Goal: Information Seeking & Learning: Learn about a topic

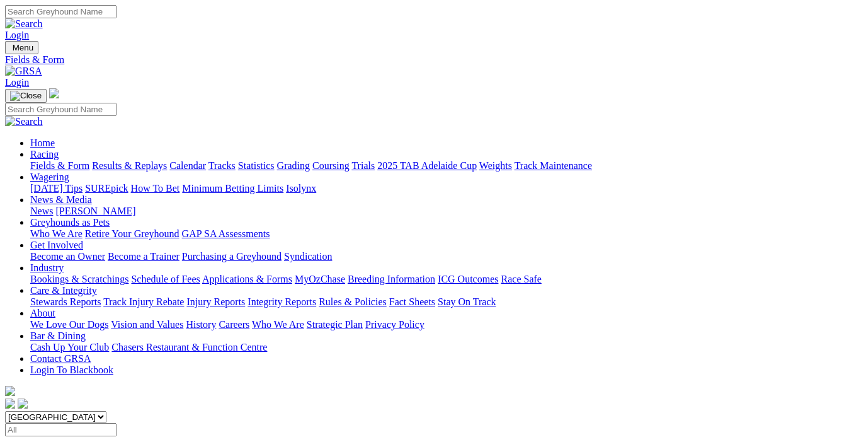
click at [150, 160] on link "Results & Replays" at bounding box center [129, 165] width 75 height 11
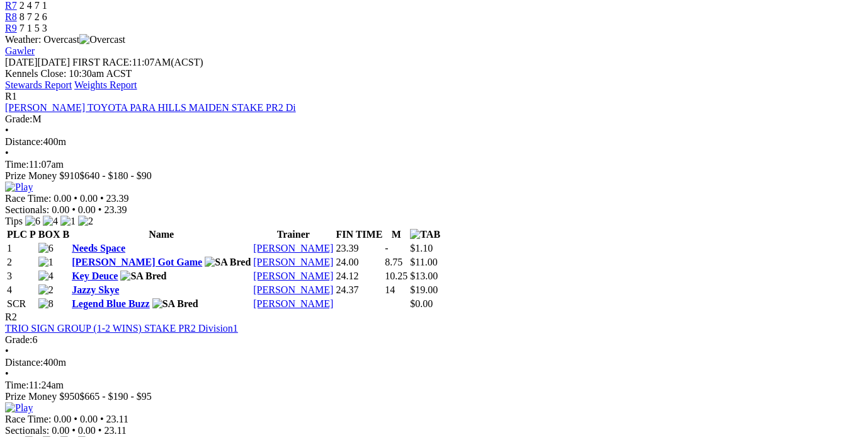
scroll to position [286, 0]
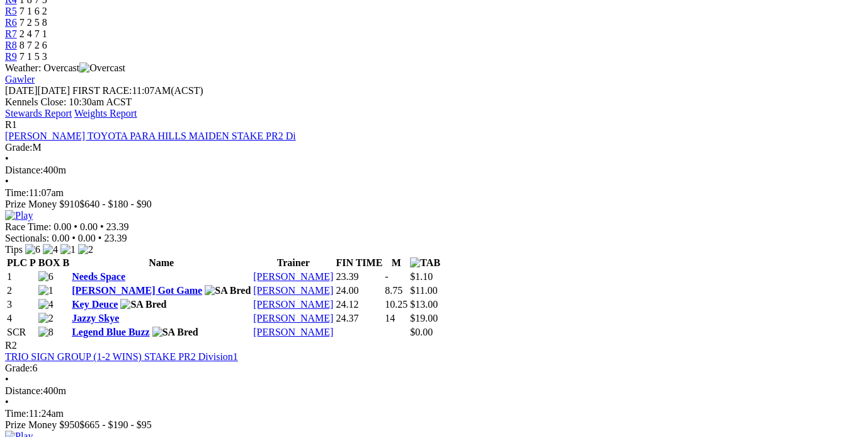
scroll to position [515, 0]
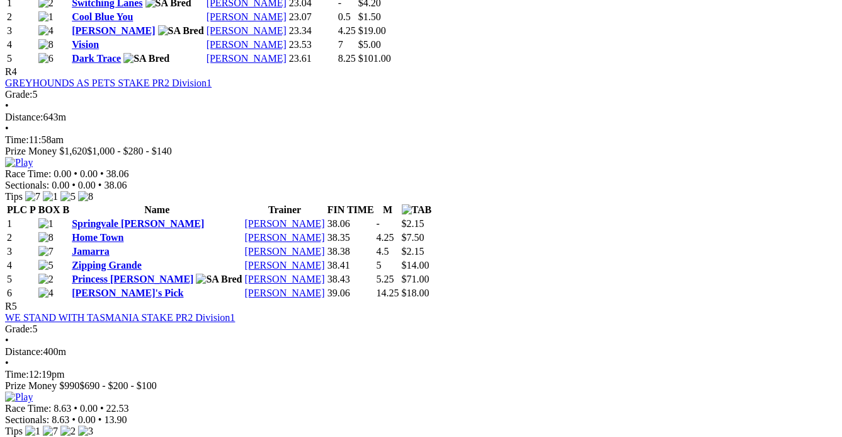
scroll to position [1145, 0]
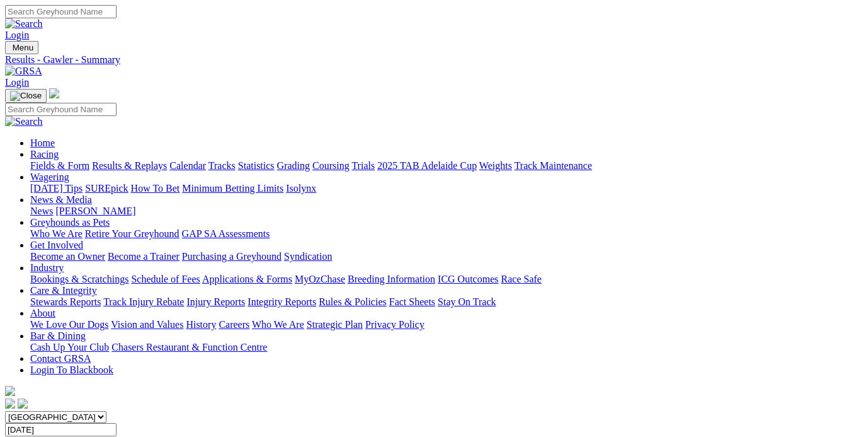
click at [154, 160] on link "Results & Replays" at bounding box center [129, 165] width 75 height 11
click at [167, 160] on link "Results & Replays" at bounding box center [129, 165] width 75 height 11
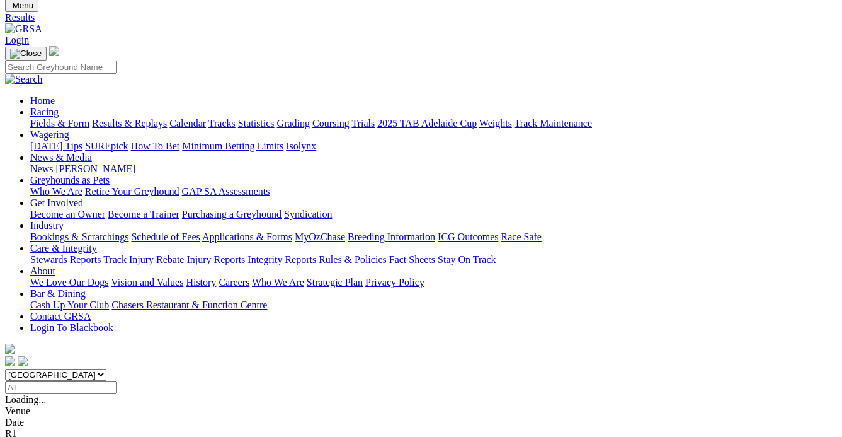
scroll to position [114, 0]
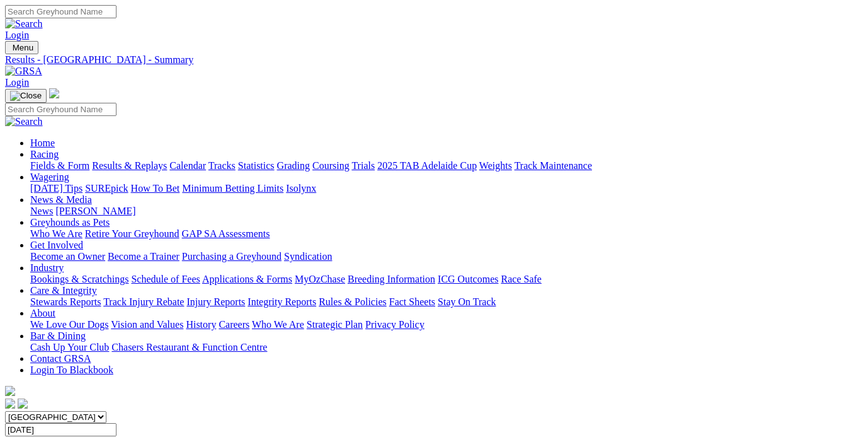
drag, startPoint x: 459, startPoint y: 91, endPoint x: 450, endPoint y: 91, distance: 8.2
click at [135, 205] on link "[PERSON_NAME]" at bounding box center [95, 210] width 80 height 11
